Goal: Obtain resource: Download file/media

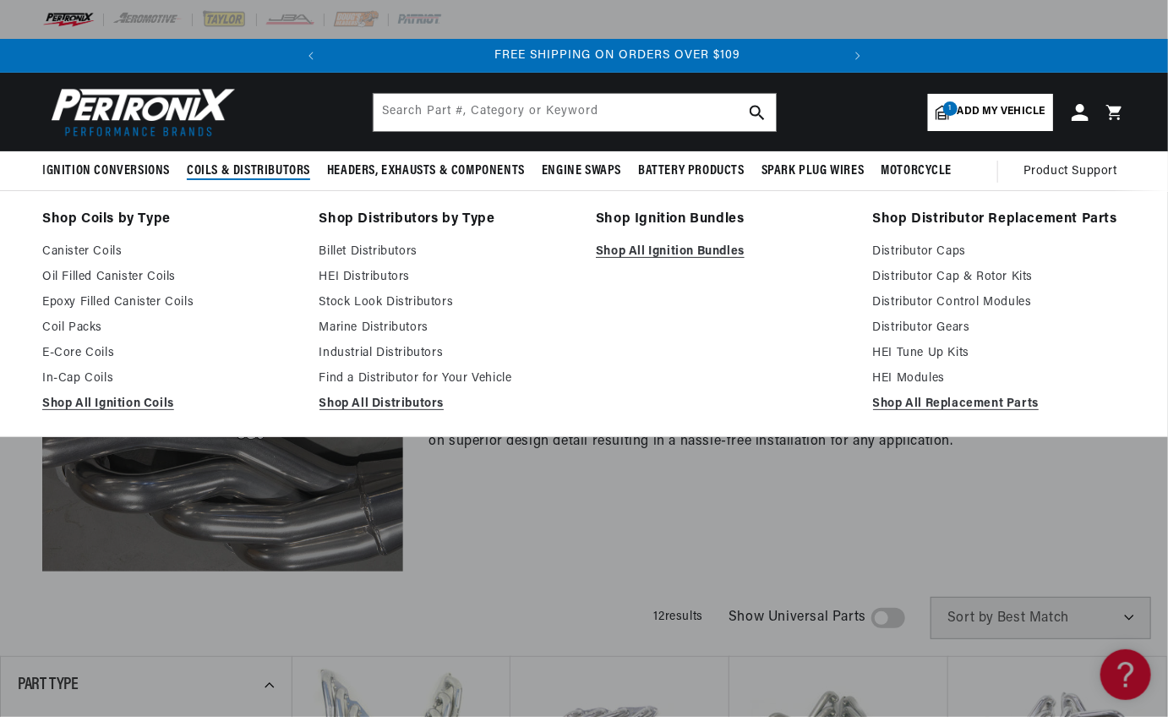
scroll to position [0, 512]
click at [358, 371] on link "Find a Distributor for Your Vehicle" at bounding box center [446, 378] width 254 height 20
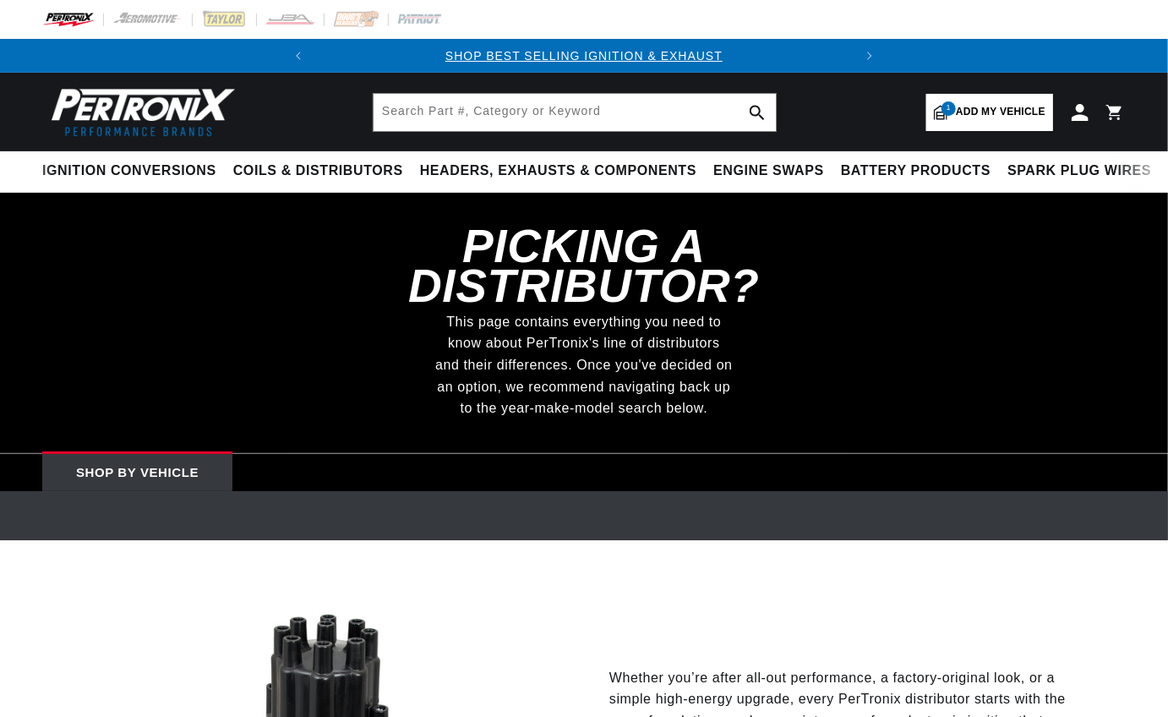
select select "1969"
select select "Chevrolet"
select select "Chevelle"
select select "396cid-6.5L"
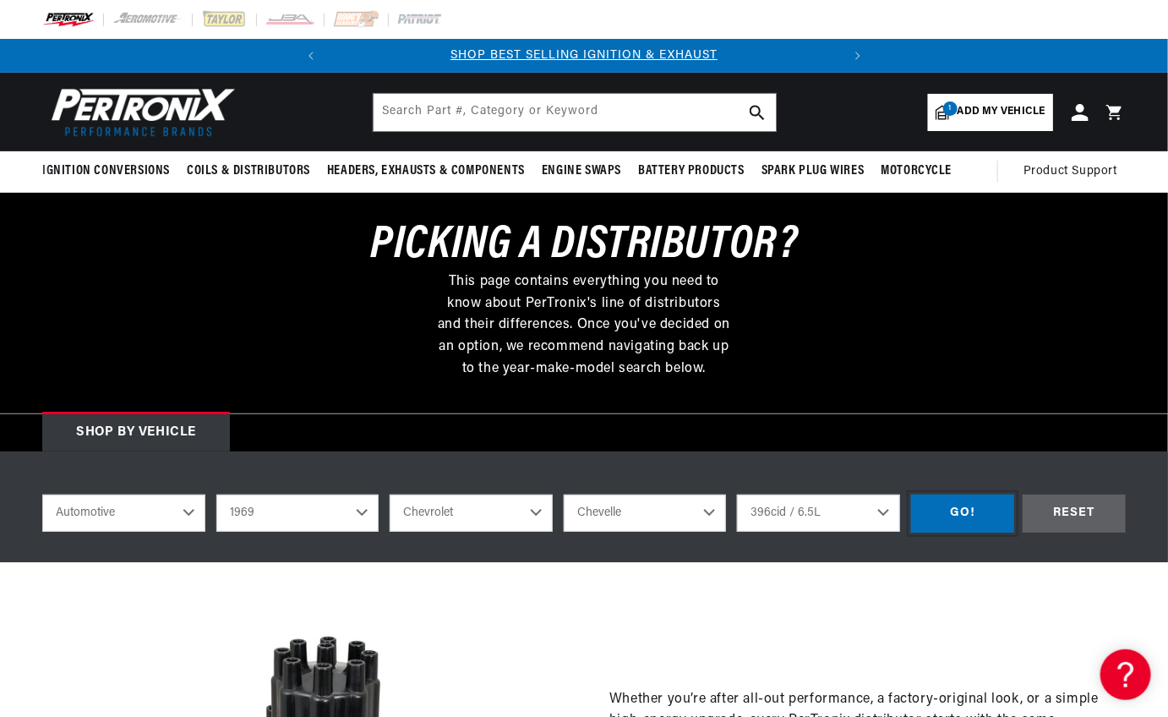
click at [969, 510] on div "GO!" at bounding box center [962, 513] width 103 height 38
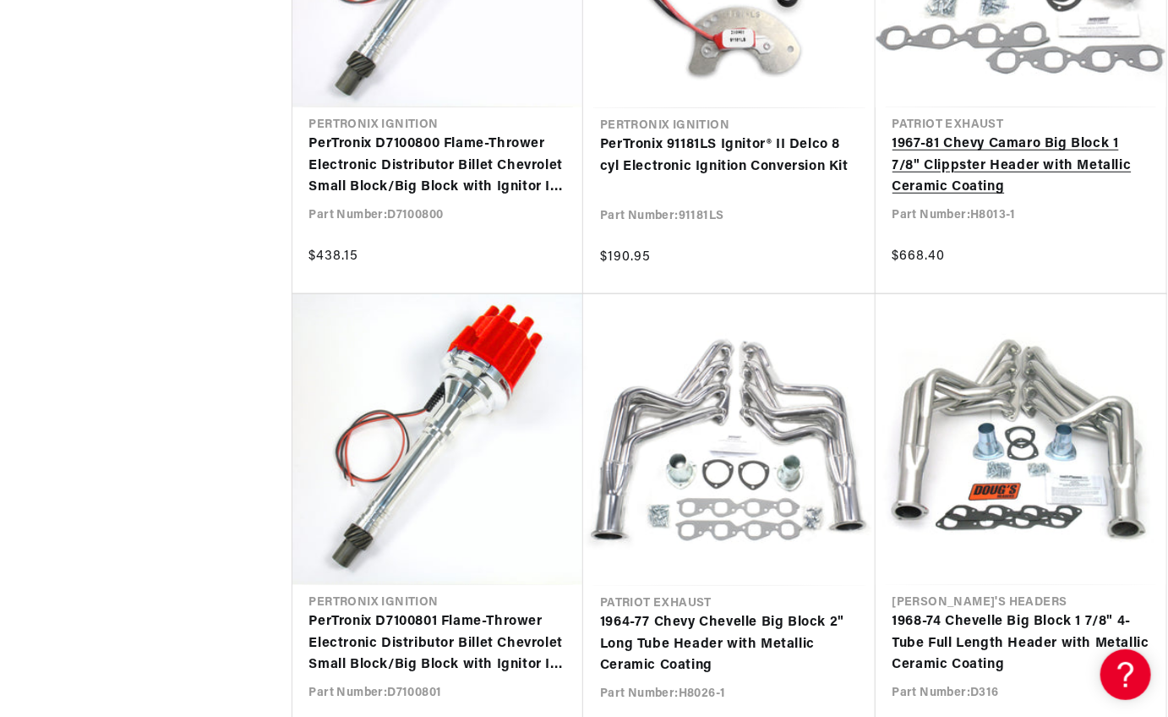
scroll to position [3379, 0]
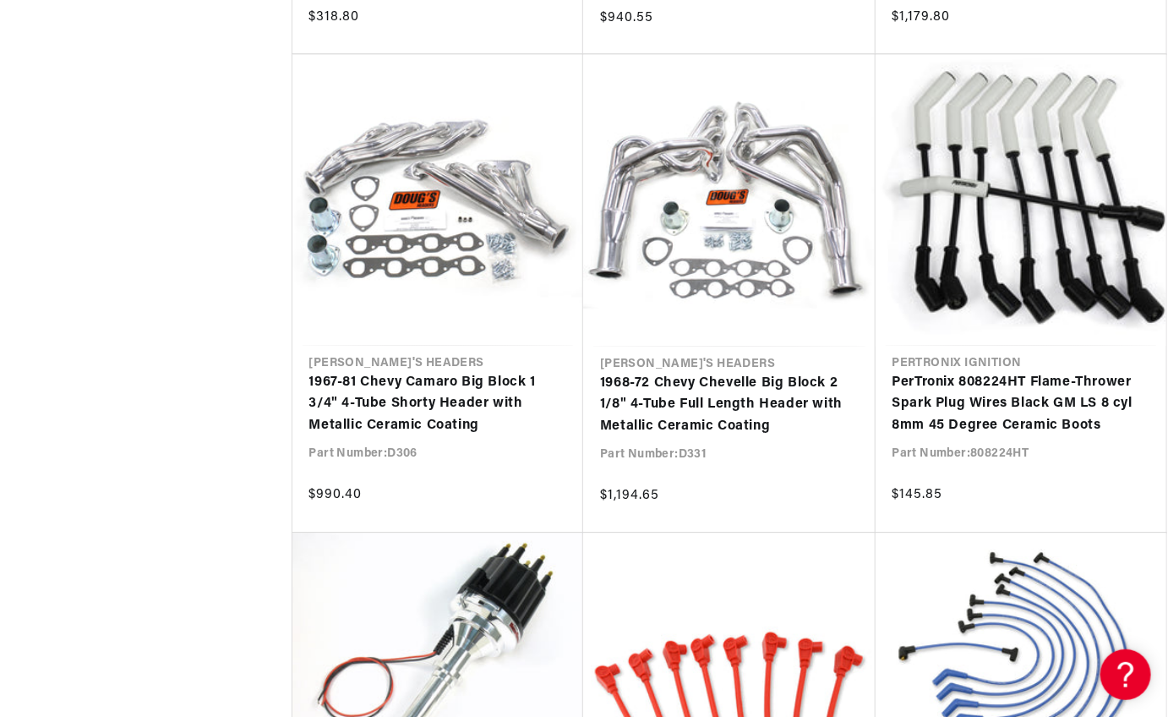
scroll to position [0, 512]
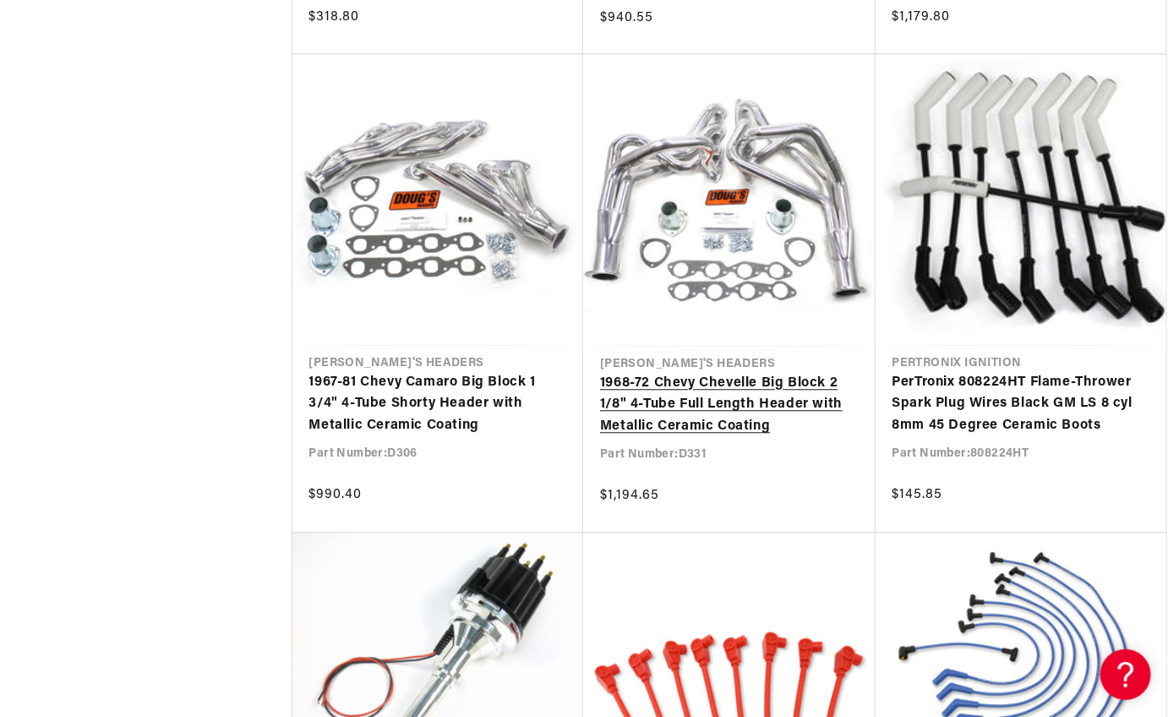
click at [681, 420] on link "1968-72 Chevy Chevelle Big Block 2 1/8" 4-Tube Full Length Header with Metallic…" at bounding box center [729, 405] width 259 height 65
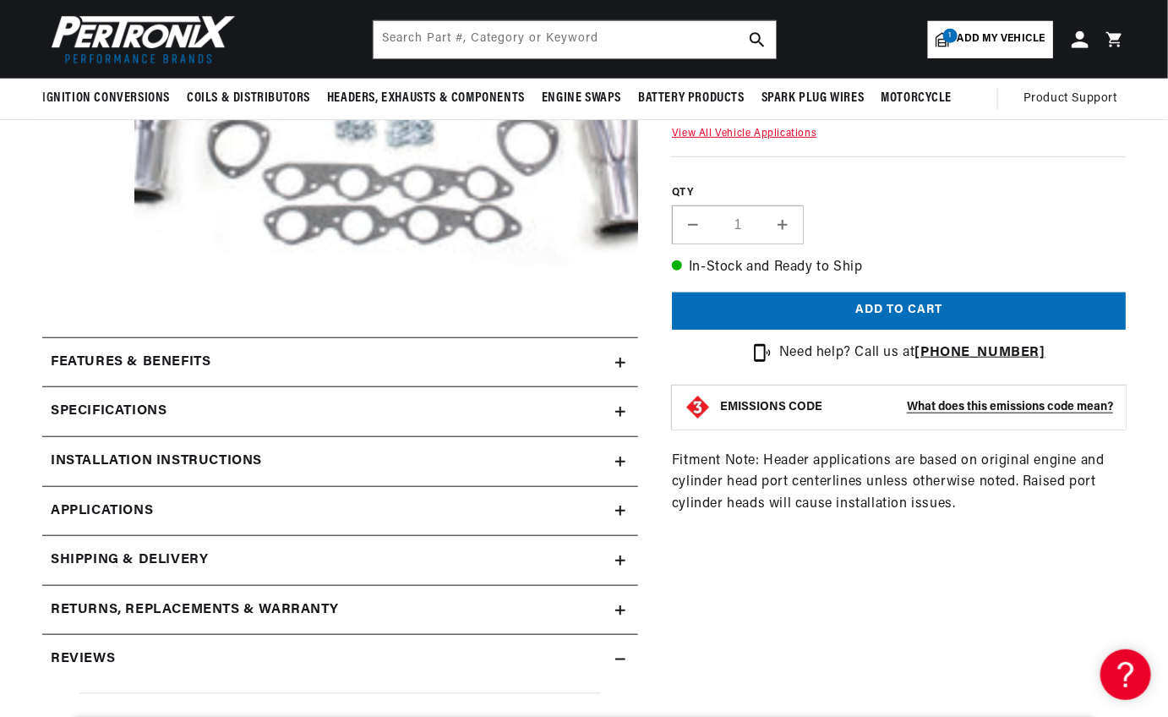
scroll to position [0, 512]
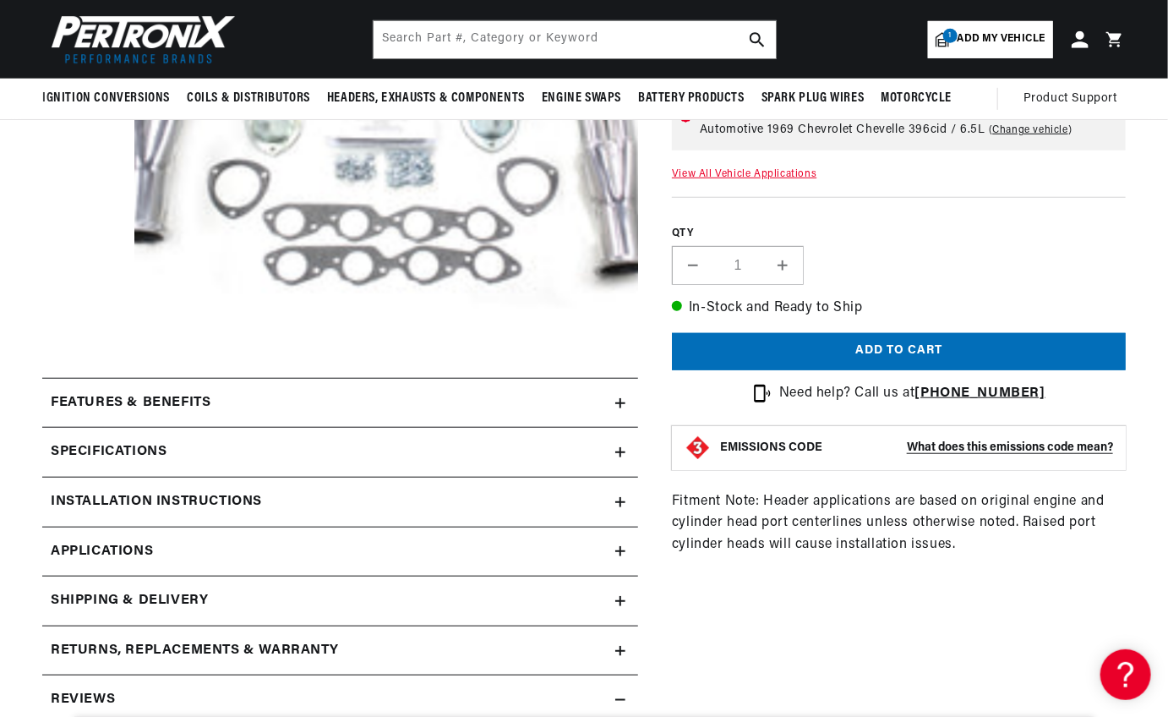
click at [103, 495] on h2 "Installation instructions" at bounding box center [156, 502] width 211 height 22
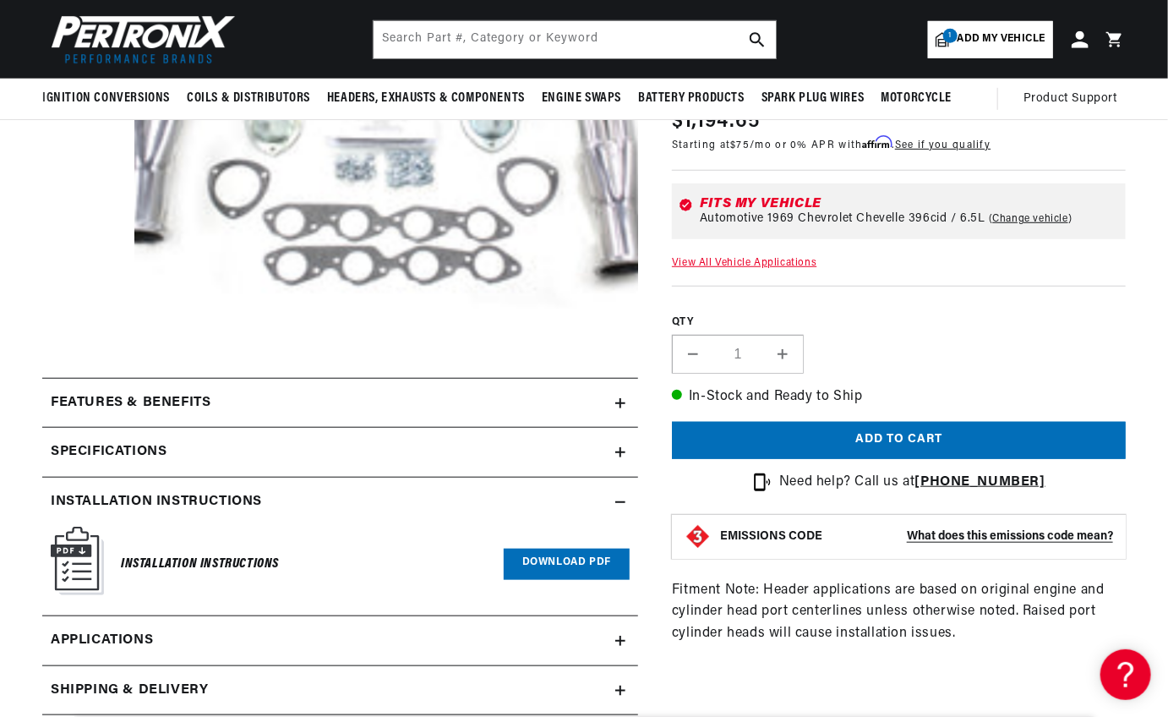
click at [584, 552] on link "Download PDF" at bounding box center [567, 563] width 126 height 31
